Goal: Task Accomplishment & Management: Manage account settings

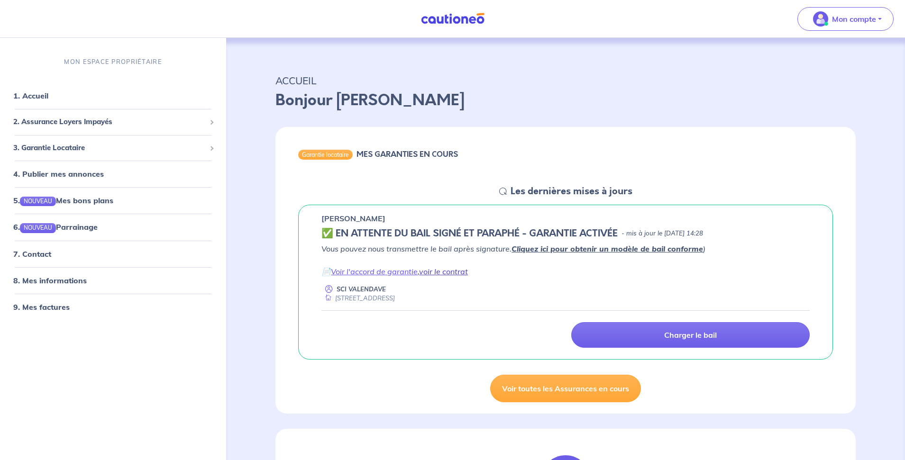
click at [458, 273] on link "voir le contrat" at bounding box center [443, 271] width 49 height 9
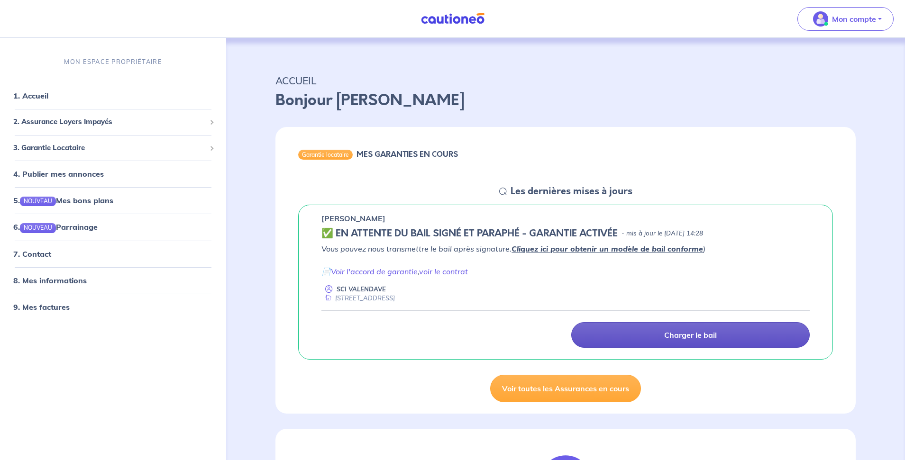
click at [697, 338] on p "Charger le bail" at bounding box center [690, 334] width 53 height 9
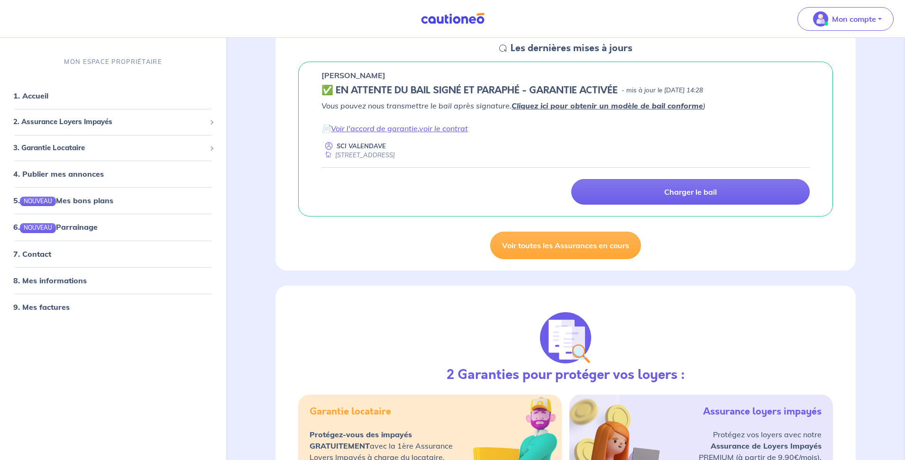
scroll to position [108, 0]
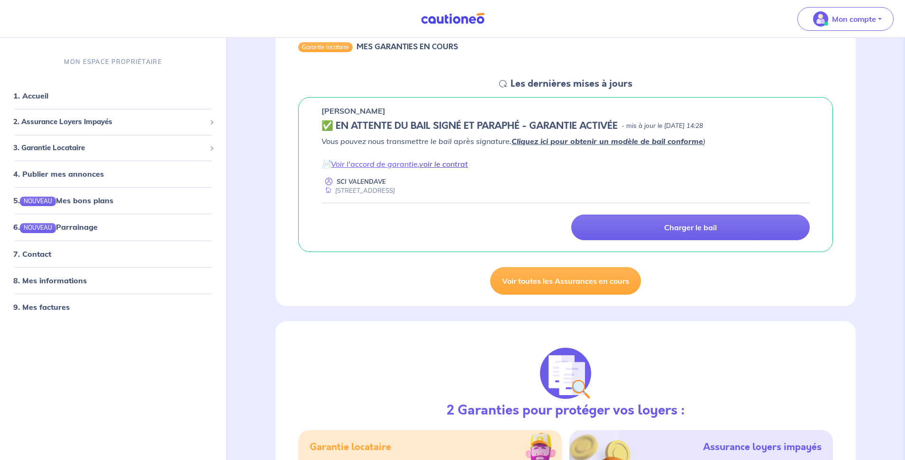
click at [455, 166] on link "voir le contrat" at bounding box center [443, 163] width 49 height 9
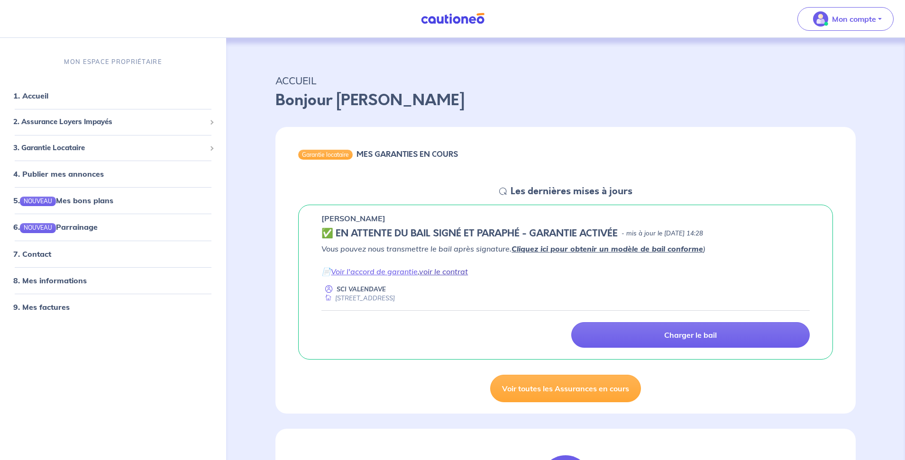
click at [462, 272] on link "voir le contrat" at bounding box center [443, 271] width 49 height 9
click at [367, 272] on link "Voir l'accord de garantie" at bounding box center [374, 271] width 87 height 9
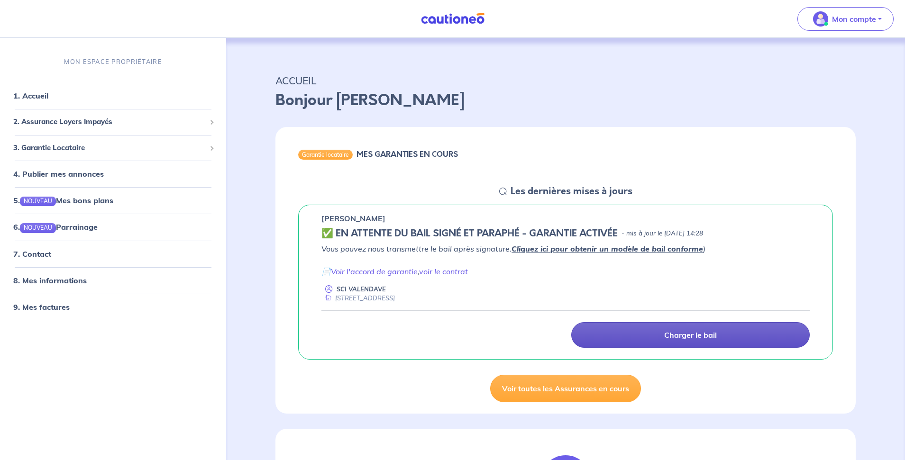
click at [692, 337] on p "Charger le bail" at bounding box center [690, 334] width 53 height 9
click at [689, 336] on p "Charger le bail" at bounding box center [690, 334] width 53 height 9
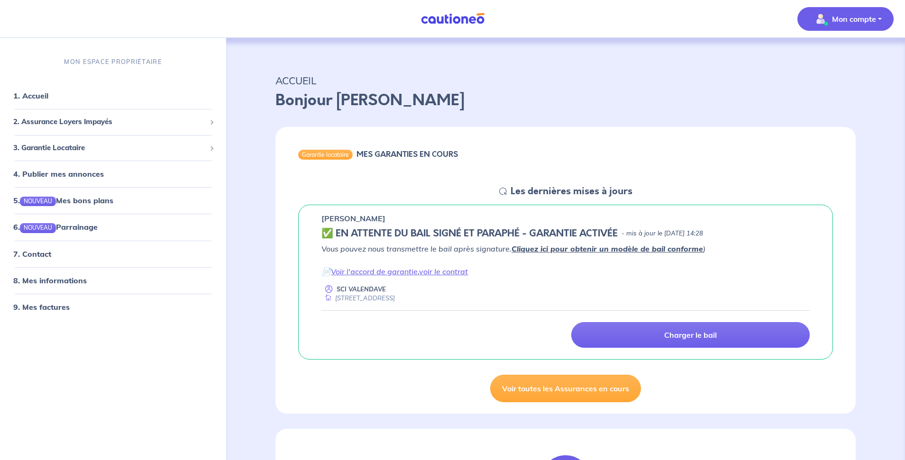
click at [862, 23] on p "Mon compte" at bounding box center [854, 18] width 44 height 11
click at [835, 61] on link "Mes informations" at bounding box center [836, 58] width 76 height 15
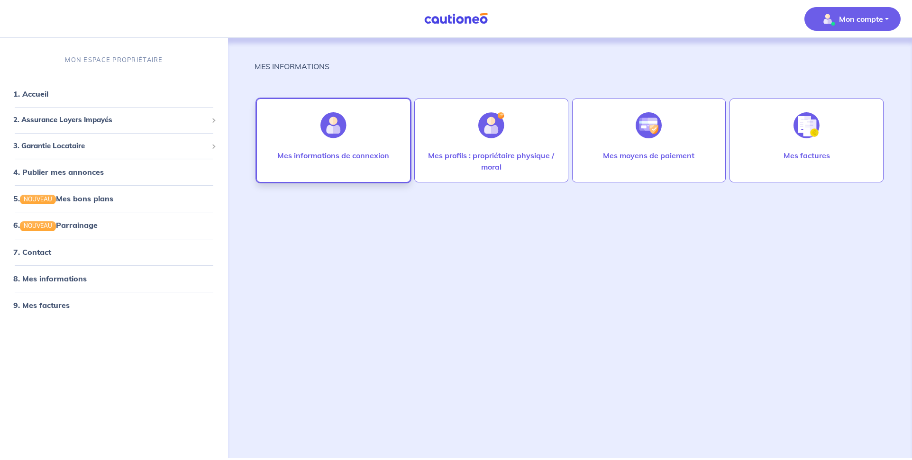
click at [333, 136] on img at bounding box center [333, 125] width 26 height 26
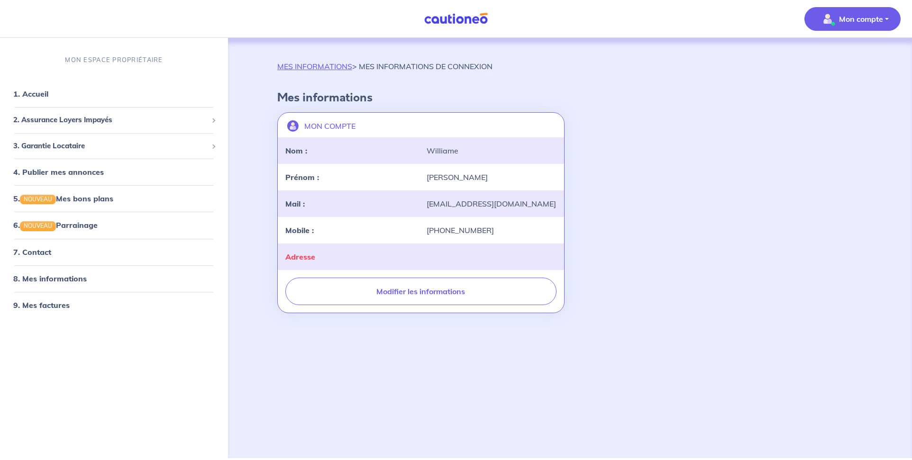
click at [637, 125] on div "MON COMPTE landlord-id BAh7CEkiCGdpZAY6BkVUSSJWZ2lkOi8vY2F1dGlvbmVvLWNvcmUvVXNl…" at bounding box center [570, 213] width 597 height 209
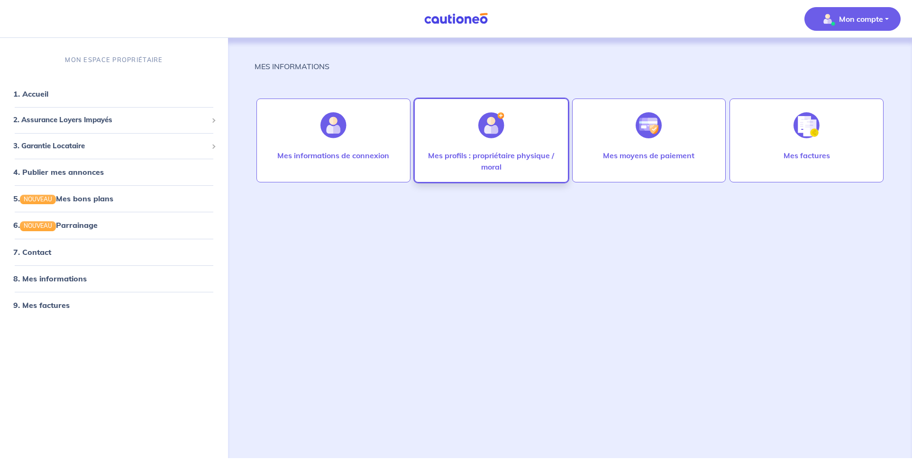
click at [492, 127] on img at bounding box center [491, 125] width 26 height 26
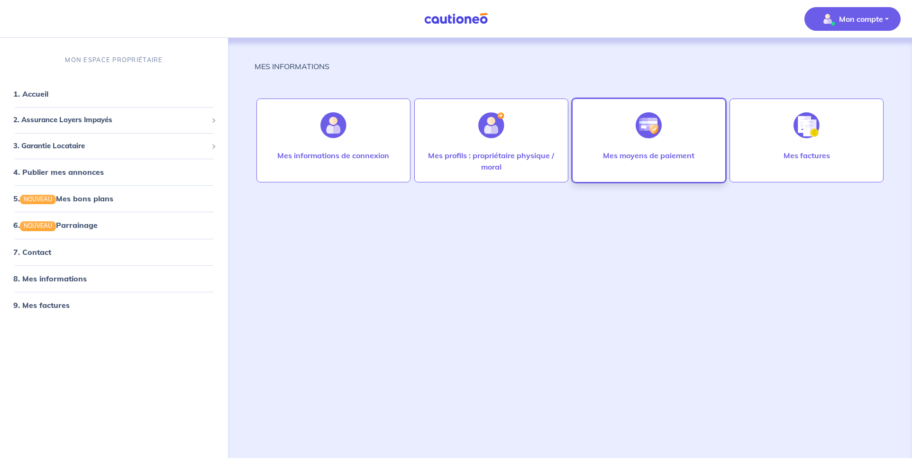
click at [631, 132] on div at bounding box center [648, 125] width 41 height 49
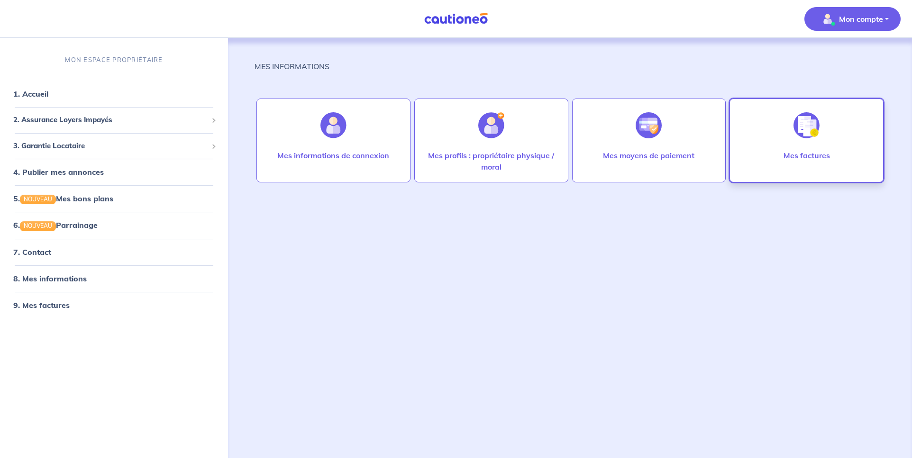
click at [807, 123] on img at bounding box center [807, 125] width 26 height 26
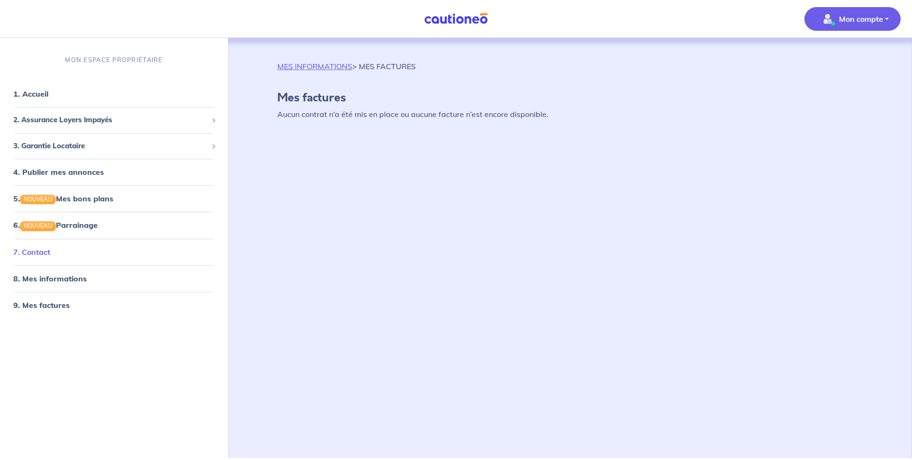
click at [39, 254] on link "7. Contact" at bounding box center [31, 251] width 37 height 9
